Goal: Check status: Check status

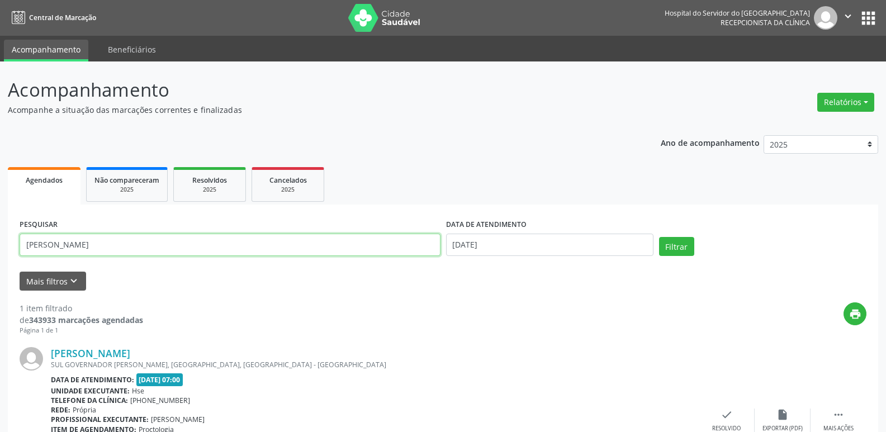
click at [268, 245] on input "[PERSON_NAME]" at bounding box center [230, 245] width 421 height 22
type input "s"
type input "02421119459"
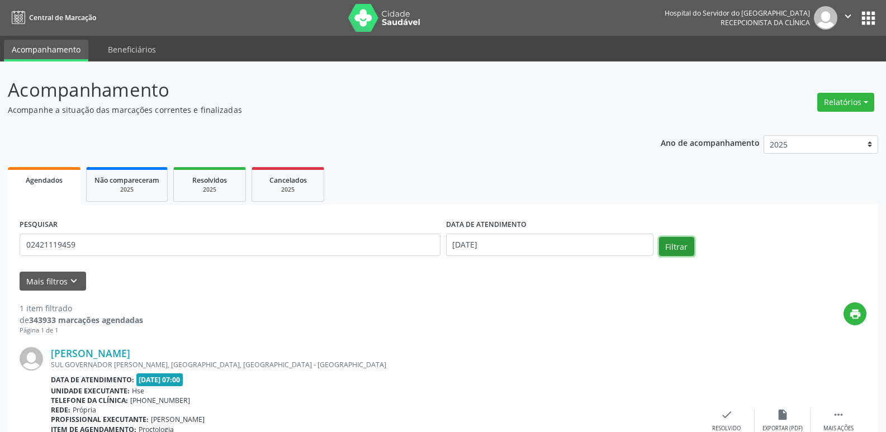
click at [667, 251] on button "Filtrar" at bounding box center [676, 246] width 35 height 19
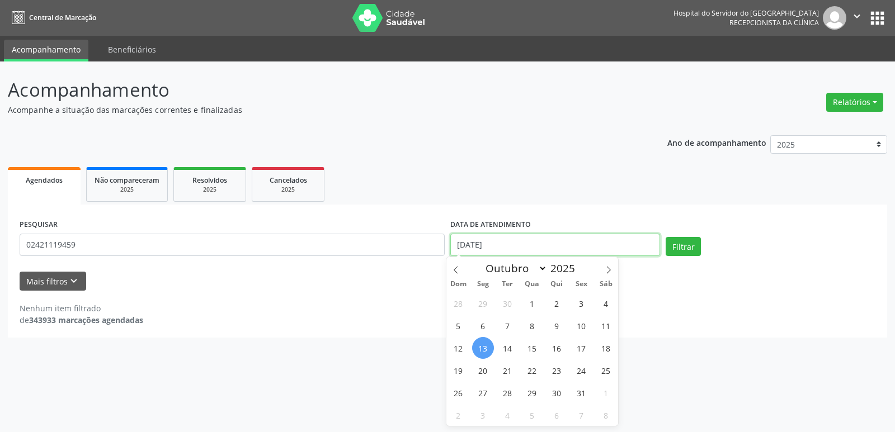
drag, startPoint x: 518, startPoint y: 248, endPoint x: 421, endPoint y: 249, distance: 97.3
click at [421, 249] on div "PESQUISAR 02421119459 DATA DE ATENDIMENTO [DATE] Filtrar" at bounding box center [447, 240] width 861 height 48
click at [665, 295] on div "Nenhum item filtrado de 343933 marcações agendadas" at bounding box center [448, 308] width 856 height 35
select select "9"
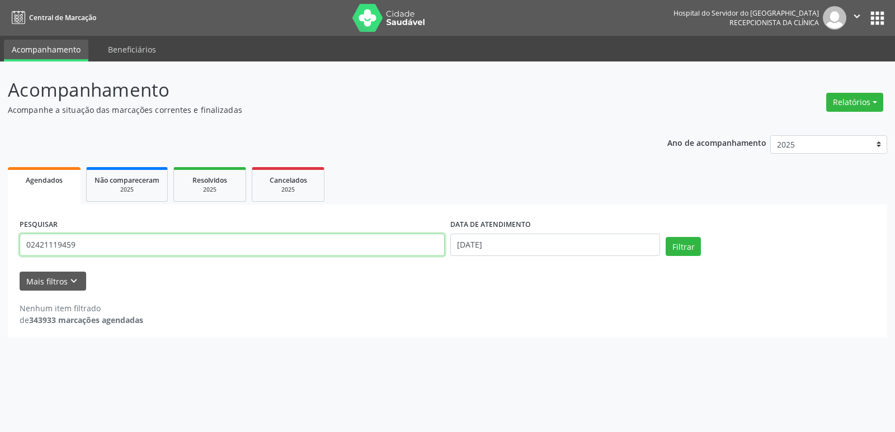
click at [431, 242] on input "02421119459" at bounding box center [232, 245] width 425 height 22
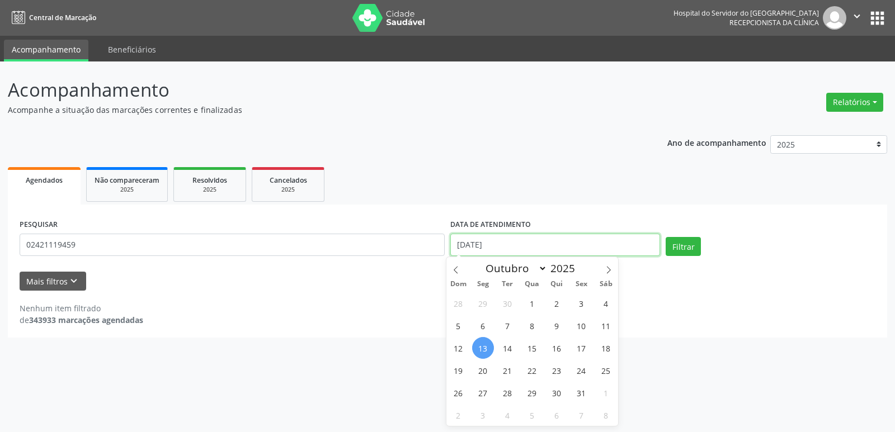
drag, startPoint x: 490, startPoint y: 247, endPoint x: 455, endPoint y: 248, distance: 35.2
click at [455, 248] on input "[DATE]" at bounding box center [555, 245] width 210 height 22
drag, startPoint x: 508, startPoint y: 245, endPoint x: 454, endPoint y: 249, distance: 54.4
click at [454, 249] on input "[DATE]" at bounding box center [555, 245] width 210 height 22
click at [691, 248] on button "Filtrar" at bounding box center [682, 246] width 35 height 19
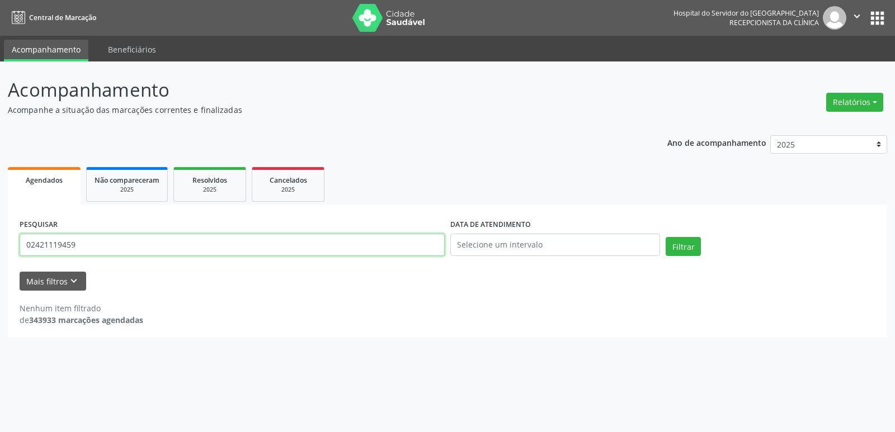
click at [234, 242] on input "02421119459" at bounding box center [232, 245] width 425 height 22
type input "0"
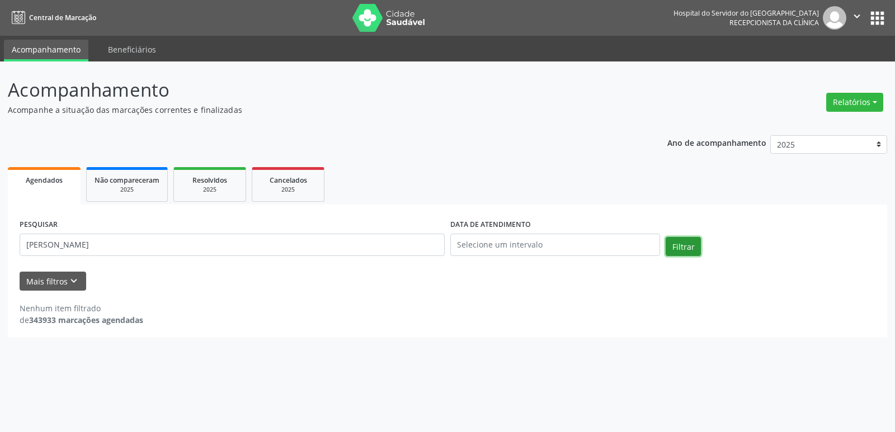
click at [688, 249] on button "Filtrar" at bounding box center [682, 246] width 35 height 19
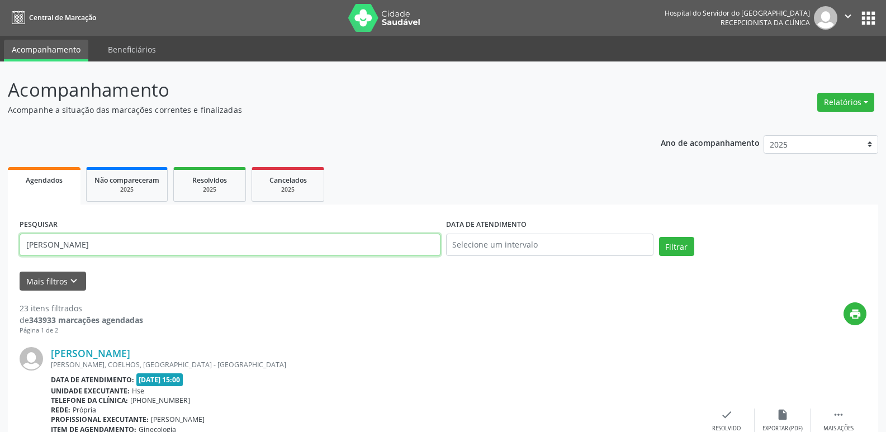
click at [403, 251] on input "[PERSON_NAME]" at bounding box center [230, 245] width 421 height 22
type input "[PERSON_NAME]"
click at [665, 247] on button "Filtrar" at bounding box center [676, 246] width 35 height 19
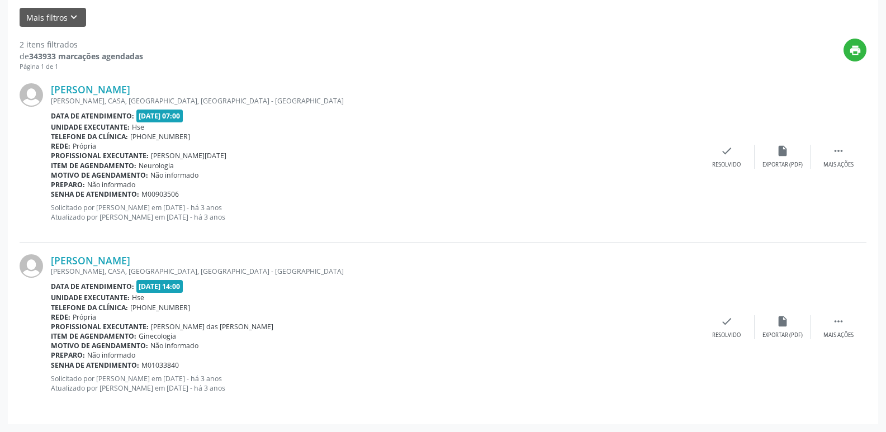
scroll to position [40, 0]
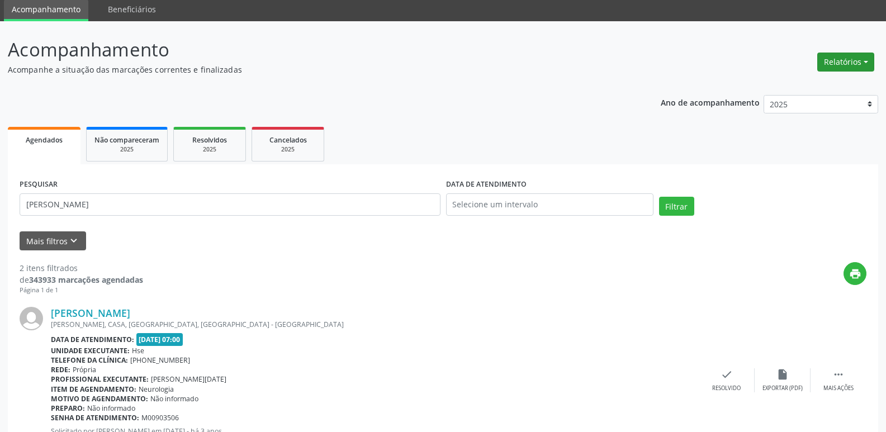
click at [823, 61] on button "Relatórios" at bounding box center [846, 62] width 57 height 19
click at [801, 89] on link "Agendamentos" at bounding box center [815, 86] width 120 height 16
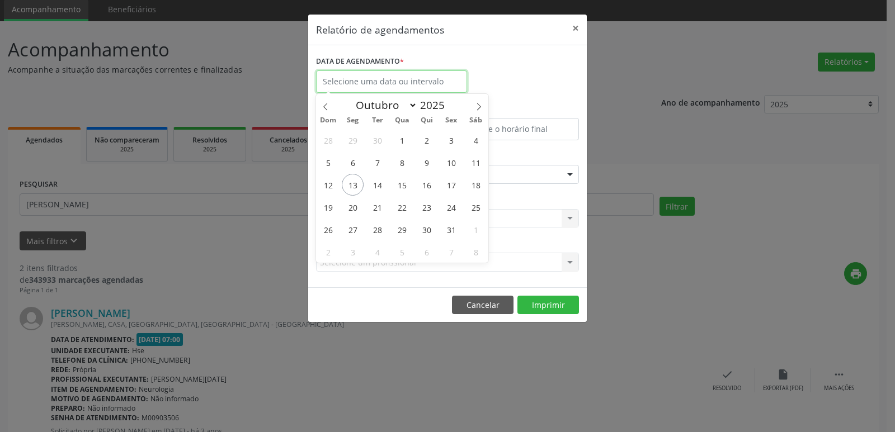
click at [449, 80] on input "text" at bounding box center [391, 81] width 151 height 22
click at [348, 185] on span "13" at bounding box center [353, 185] width 22 height 22
type input "[DATE]"
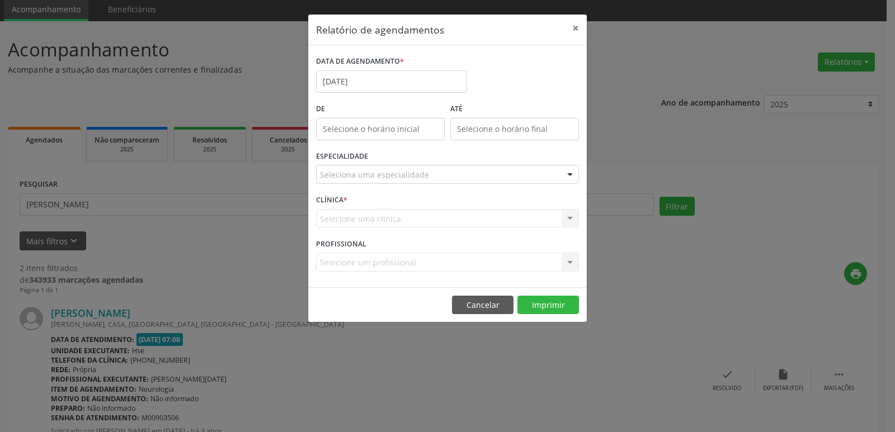
click at [523, 174] on div "Seleciona uma especialidade" at bounding box center [447, 174] width 263 height 19
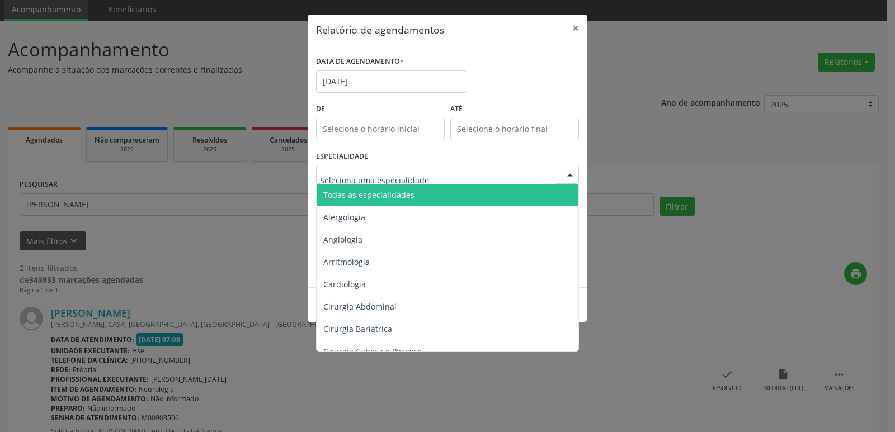
click at [526, 191] on span "Todas as especialidades" at bounding box center [447, 195] width 263 height 22
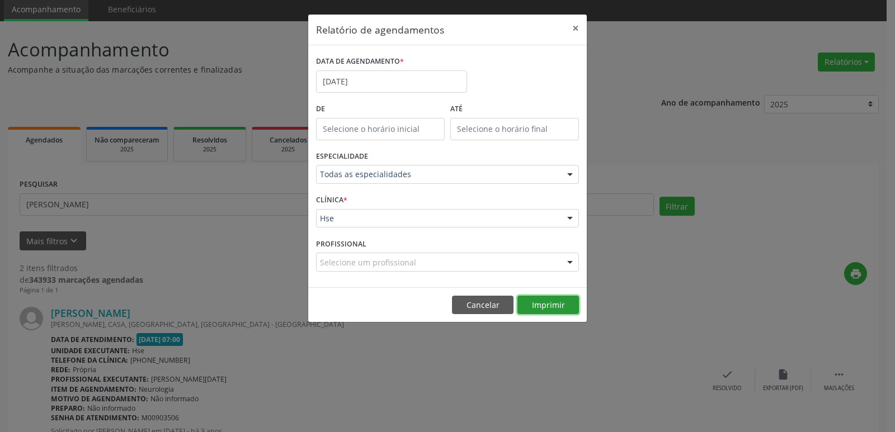
click at [549, 306] on button "Imprimir" at bounding box center [548, 305] width 62 height 19
click at [574, 27] on button "×" at bounding box center [575, 28] width 22 height 27
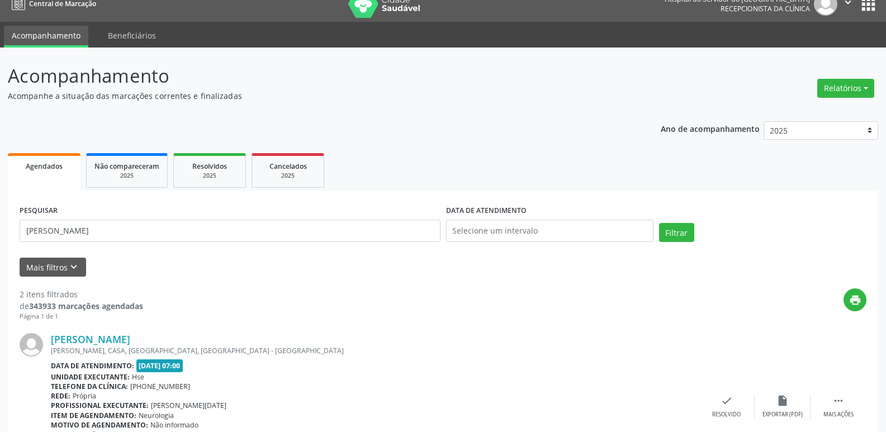
scroll to position [0, 0]
